Goal: Transaction & Acquisition: Purchase product/service

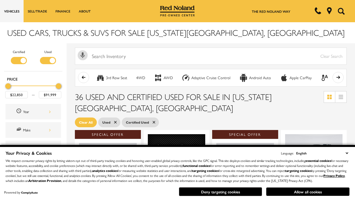
scroll to position [241, 0]
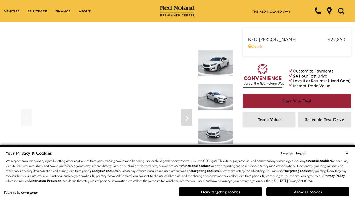
scroll to position [291, 0]
